Goal: Task Accomplishment & Management: Complete application form

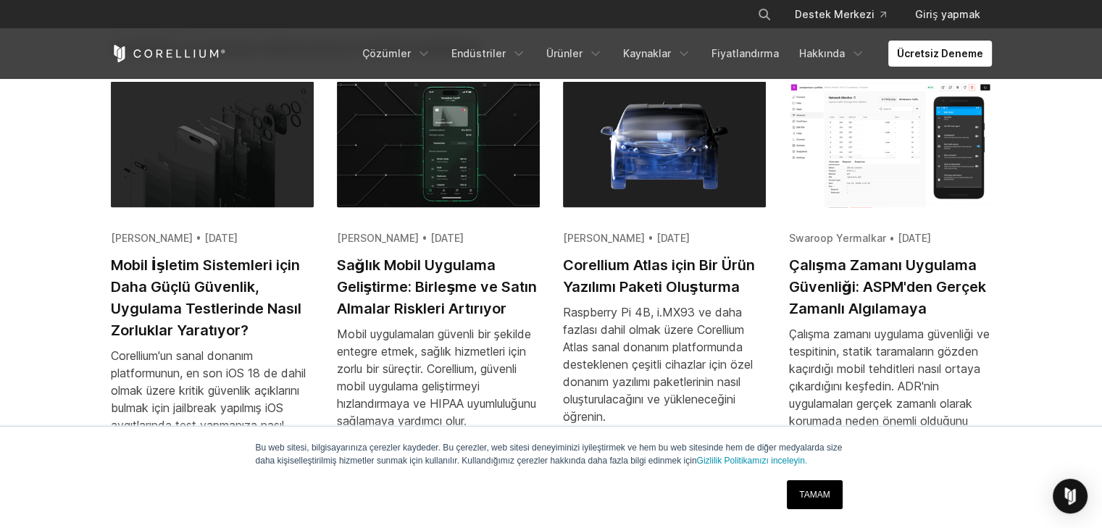
scroll to position [3210, 0]
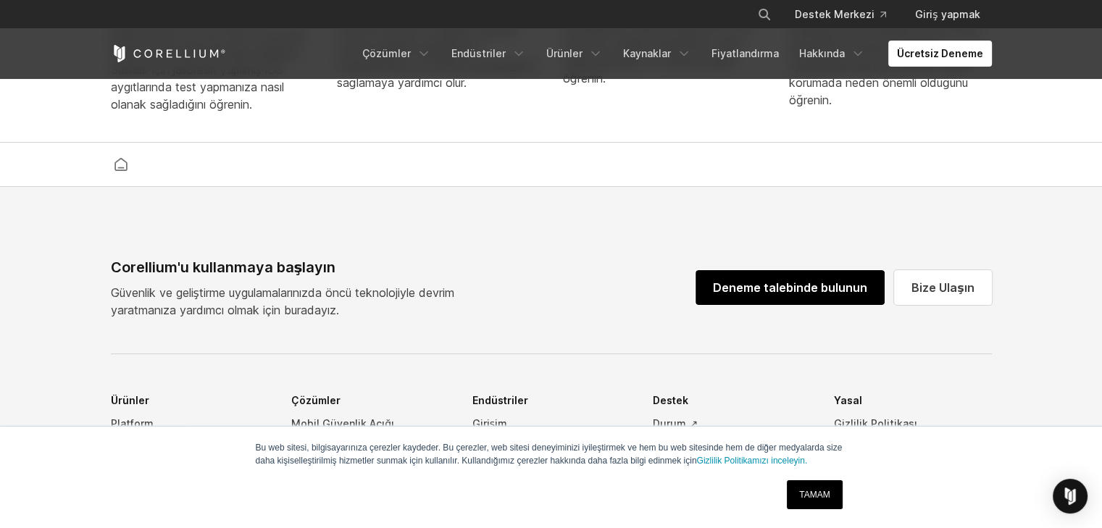
click at [771, 298] on link "Deneme talebinde bulunun" at bounding box center [789, 287] width 189 height 35
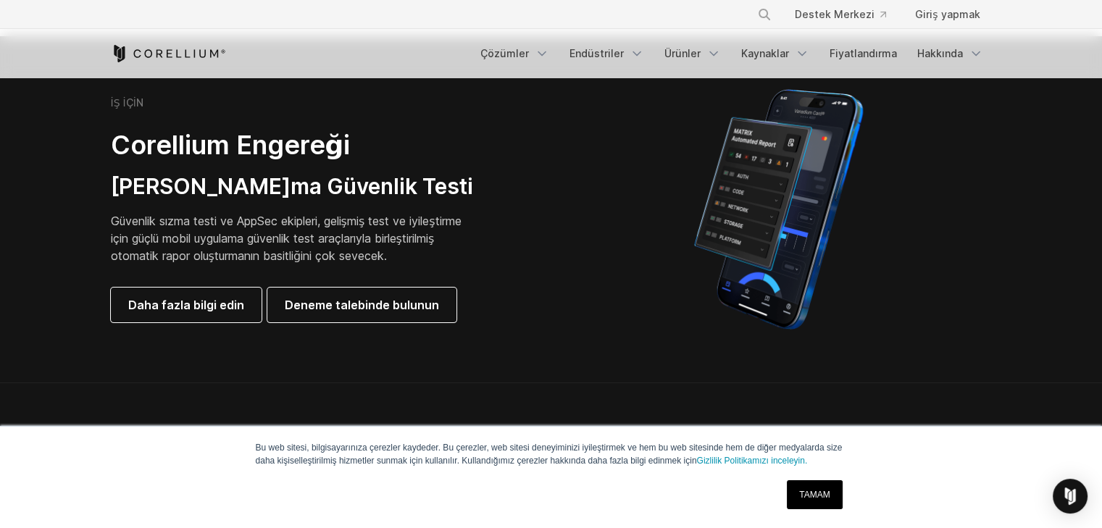
scroll to position [676, 0]
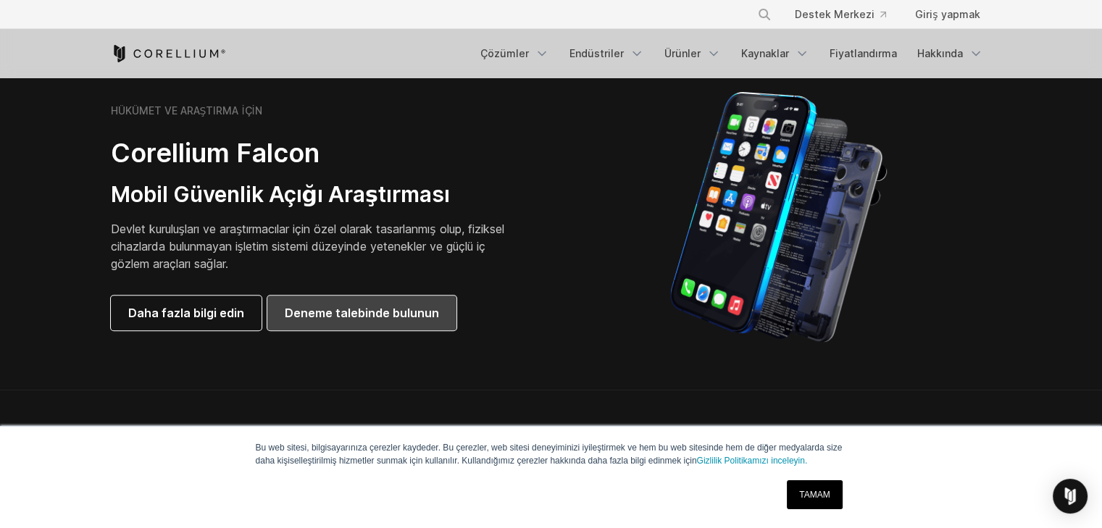
click at [339, 313] on font "Deneme talebinde bulunun" at bounding box center [362, 313] width 154 height 14
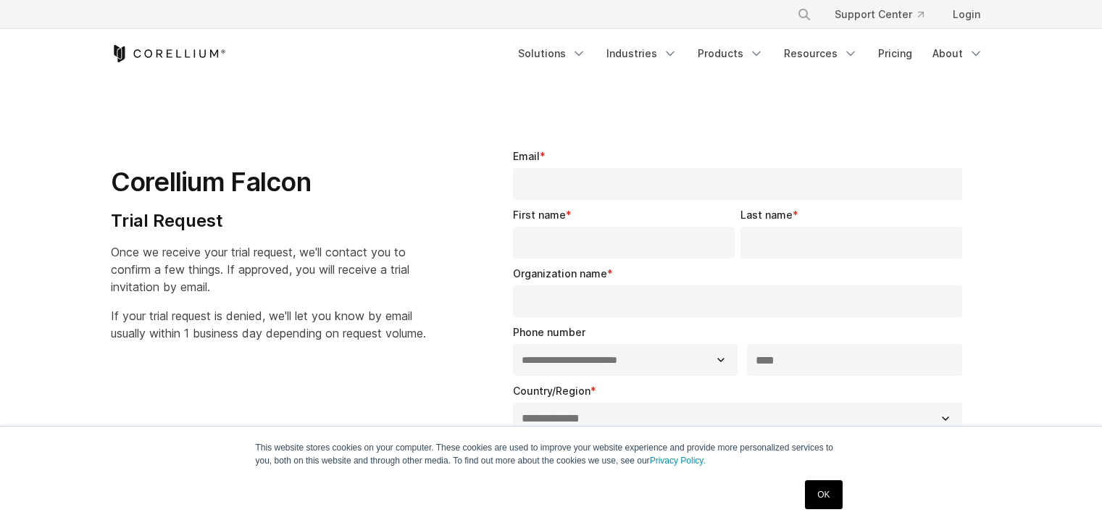
select select "**"
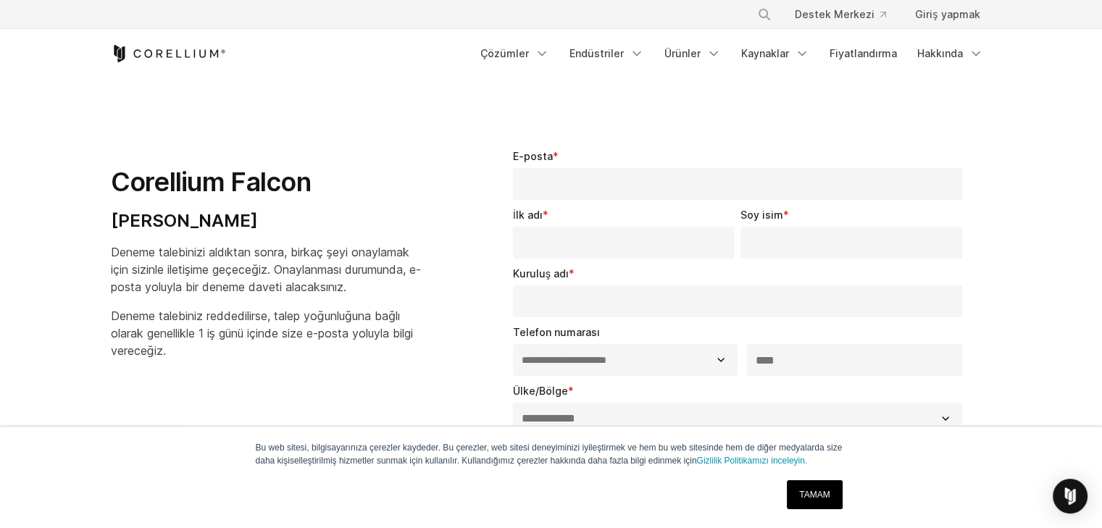
click at [935, 37] on div "Ücretsiz Deneme Çözümler Mobil Endüstriler" at bounding box center [551, 53] width 881 height 49
click at [941, 9] on font "Giriş yapmak" at bounding box center [947, 14] width 64 height 12
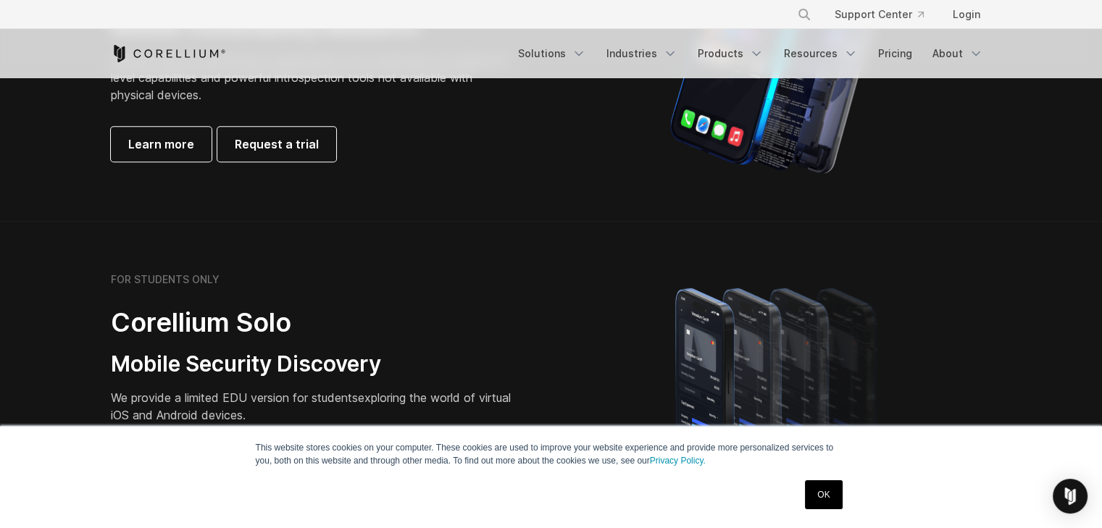
scroll to position [1351, 0]
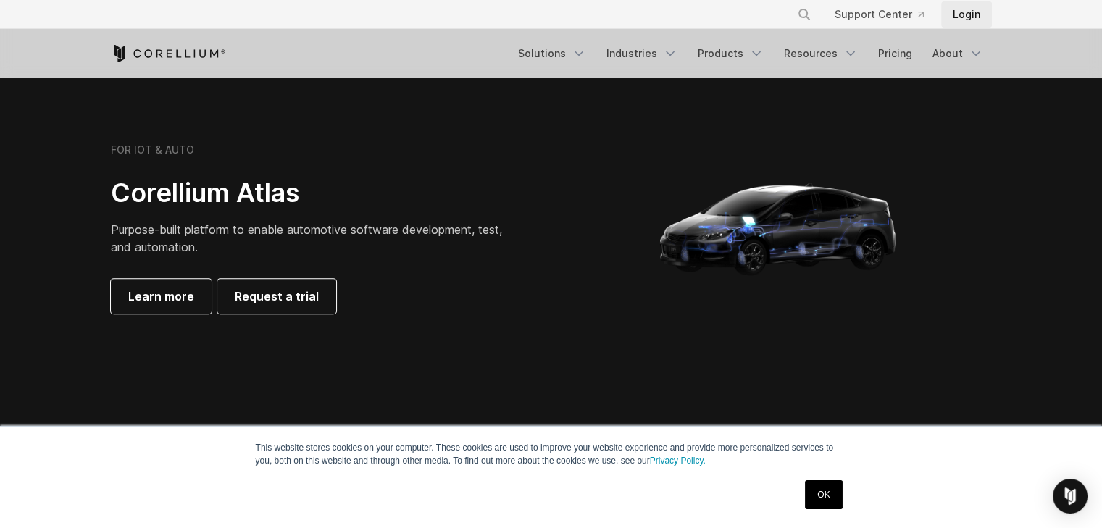
click at [964, 11] on link "Login" at bounding box center [966, 14] width 51 height 26
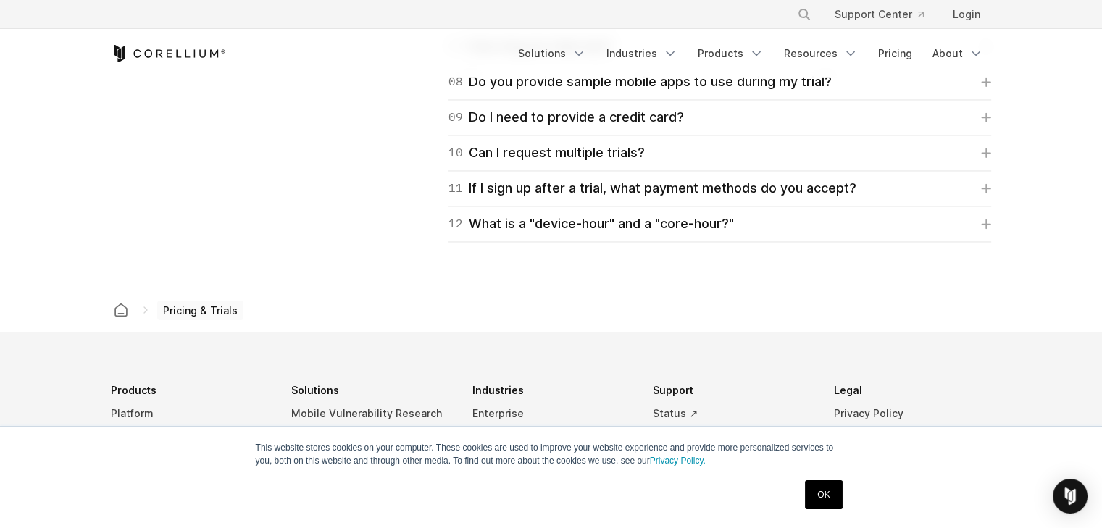
scroll to position [2535, 0]
